Goal: Transaction & Acquisition: Purchase product/service

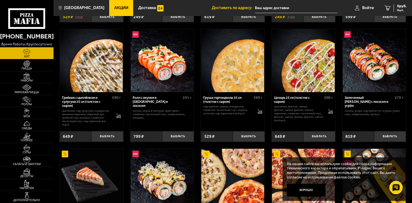
scroll to position [133, 0]
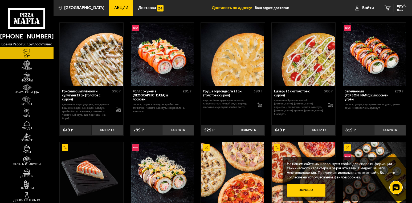
click at [311, 190] on button "Хорошо" at bounding box center [306, 189] width 39 height 13
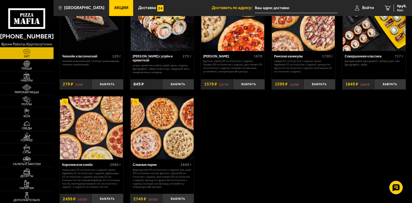
scroll to position [293, 0]
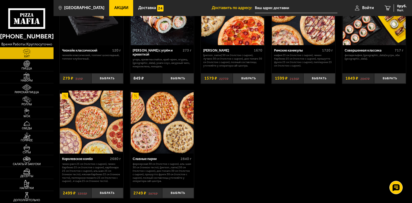
click at [89, 125] on img at bounding box center [91, 121] width 63 height 63
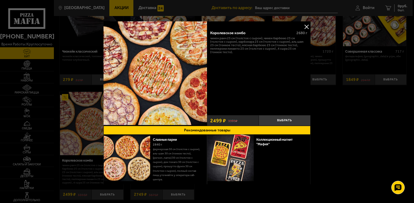
click at [306, 26] on button at bounding box center [306, 27] width 8 height 8
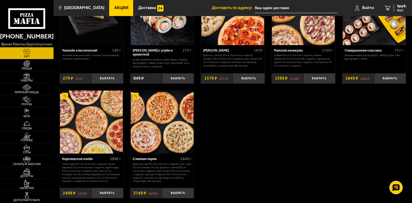
click at [169, 127] on img at bounding box center [162, 121] width 63 height 63
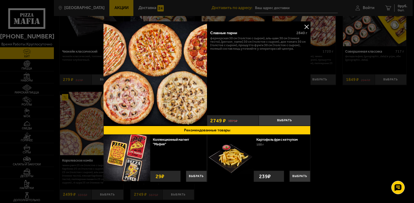
click at [306, 25] on button at bounding box center [306, 27] width 8 height 8
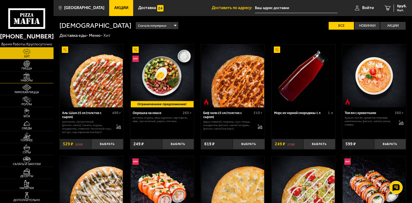
click at [30, 78] on img at bounding box center [27, 75] width 17 height 7
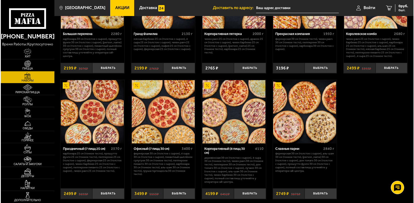
scroll to position [640, 0]
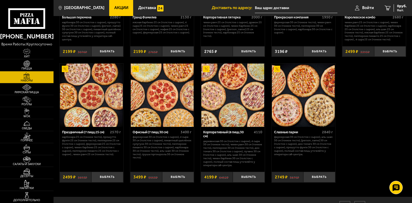
click at [94, 109] on img at bounding box center [91, 94] width 63 height 63
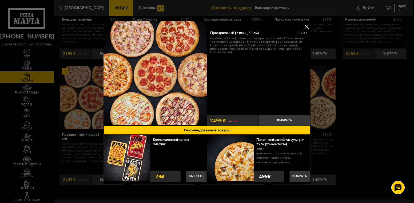
click at [304, 27] on button at bounding box center [306, 27] width 8 height 8
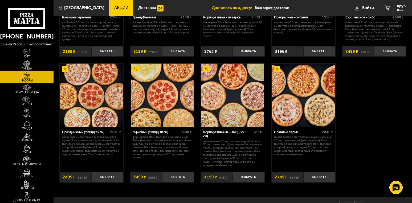
click at [165, 104] on img at bounding box center [162, 94] width 63 height 63
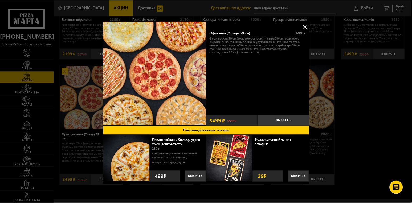
scroll to position [5, 0]
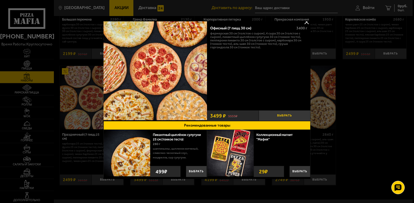
click at [284, 114] on button "Выбрать" at bounding box center [284, 115] width 52 height 11
click at [303, 22] on button at bounding box center [306, 22] width 8 height 8
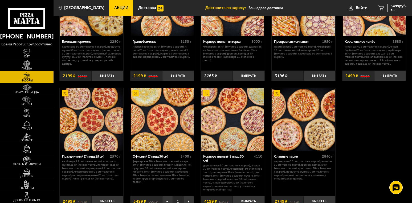
scroll to position [640, 0]
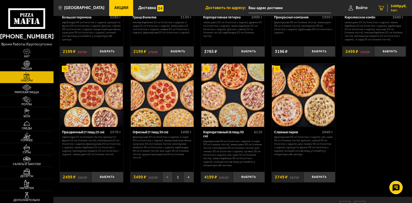
click at [381, 7] on icon "1" at bounding box center [381, 8] width 6 height 5
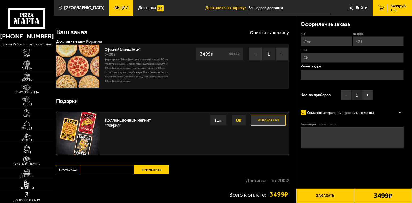
click at [273, 119] on button "Отказаться" at bounding box center [268, 120] width 35 height 11
